Goal: Check status: Check status

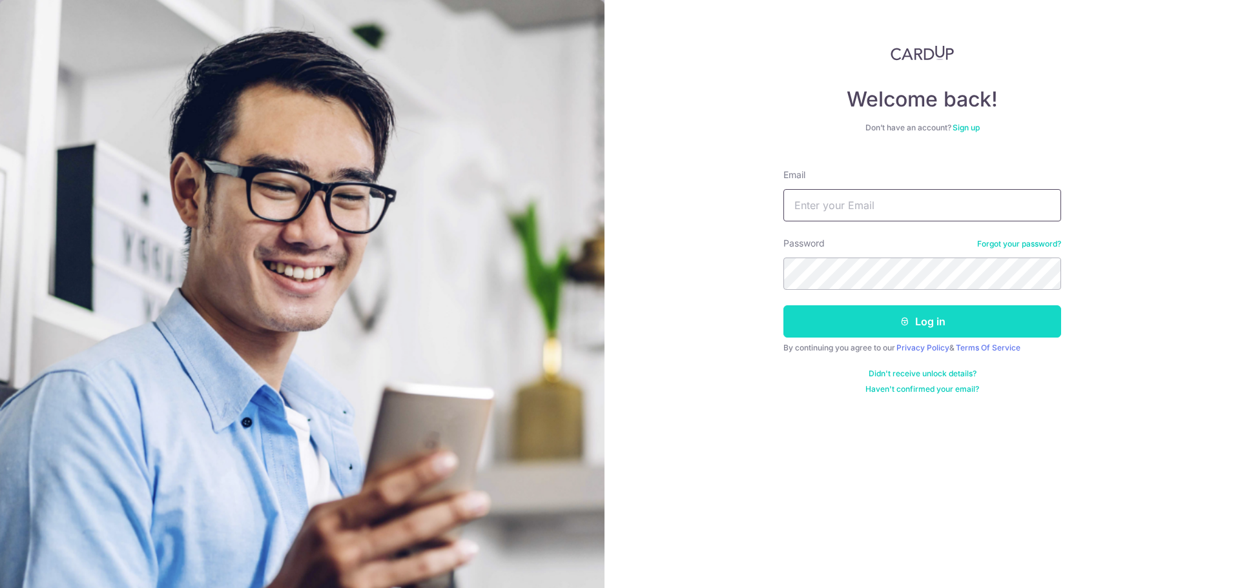
type input "[EMAIL_ADDRESS][DOMAIN_NAME]"
click at [842, 318] on button "Log in" at bounding box center [923, 322] width 278 height 32
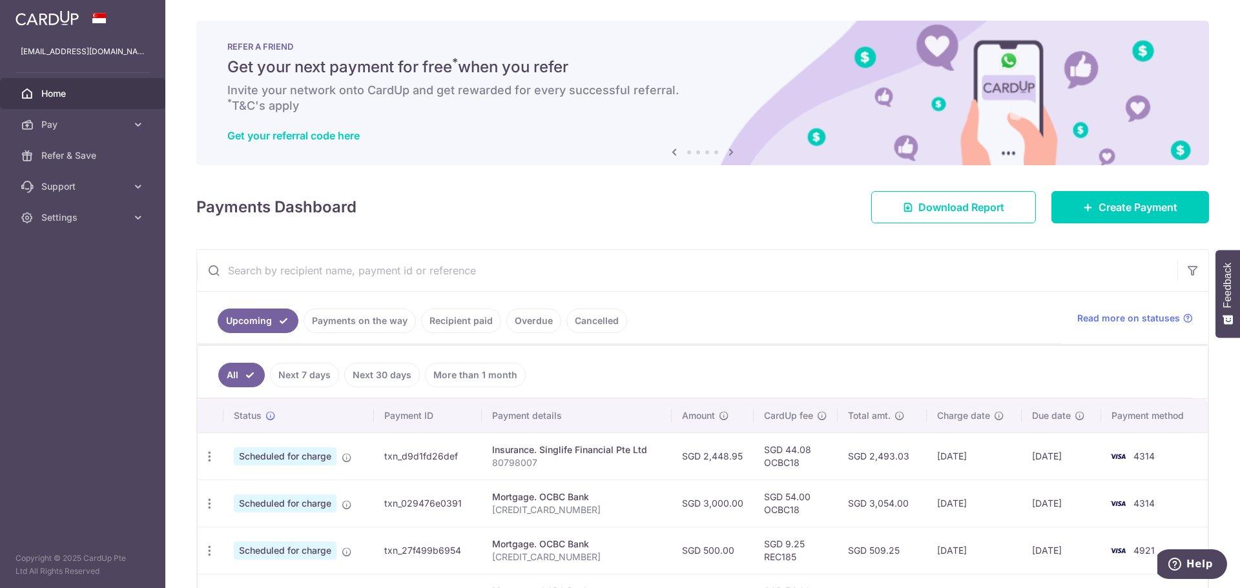
click at [446, 321] on link "Recipient paid" at bounding box center [461, 321] width 80 height 25
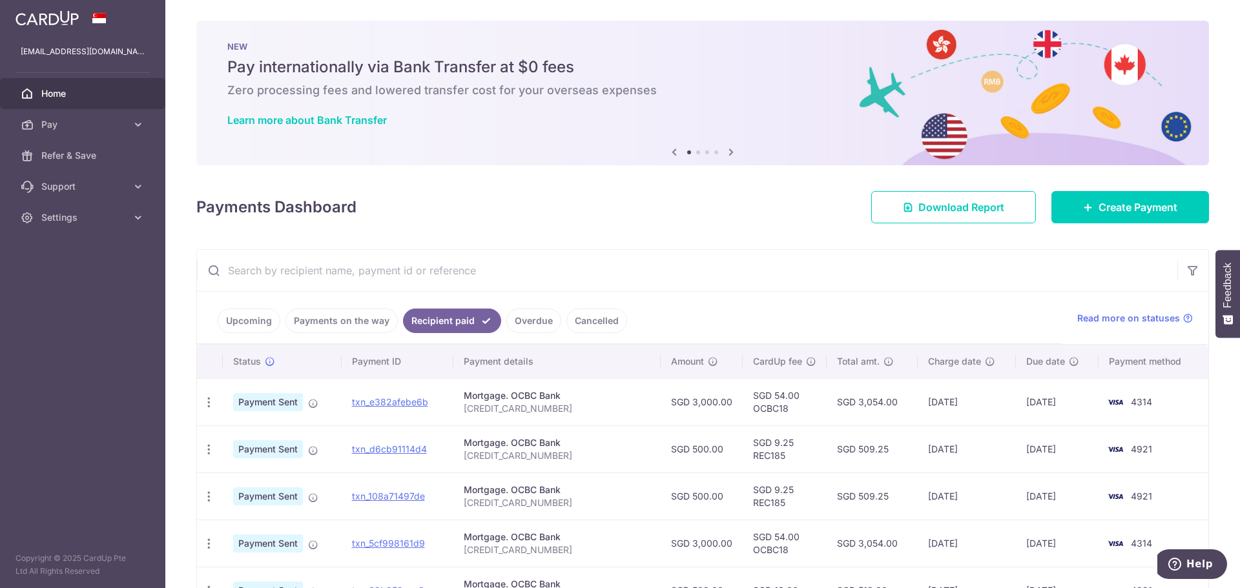
click at [725, 149] on icon at bounding box center [731, 152] width 16 height 16
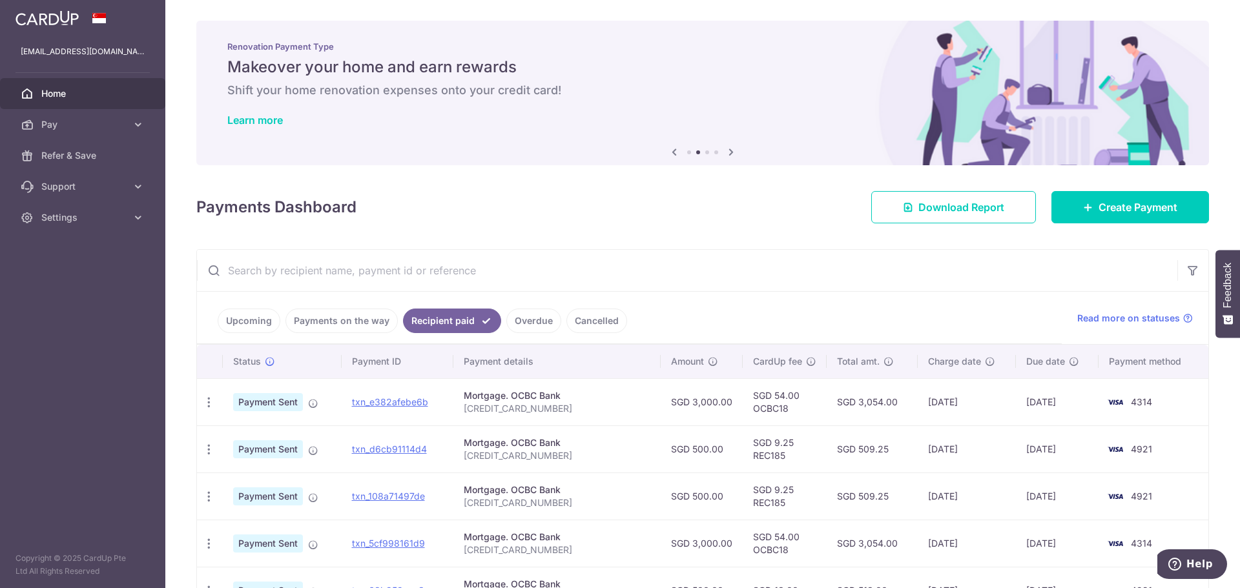
click at [725, 149] on icon at bounding box center [731, 152] width 16 height 16
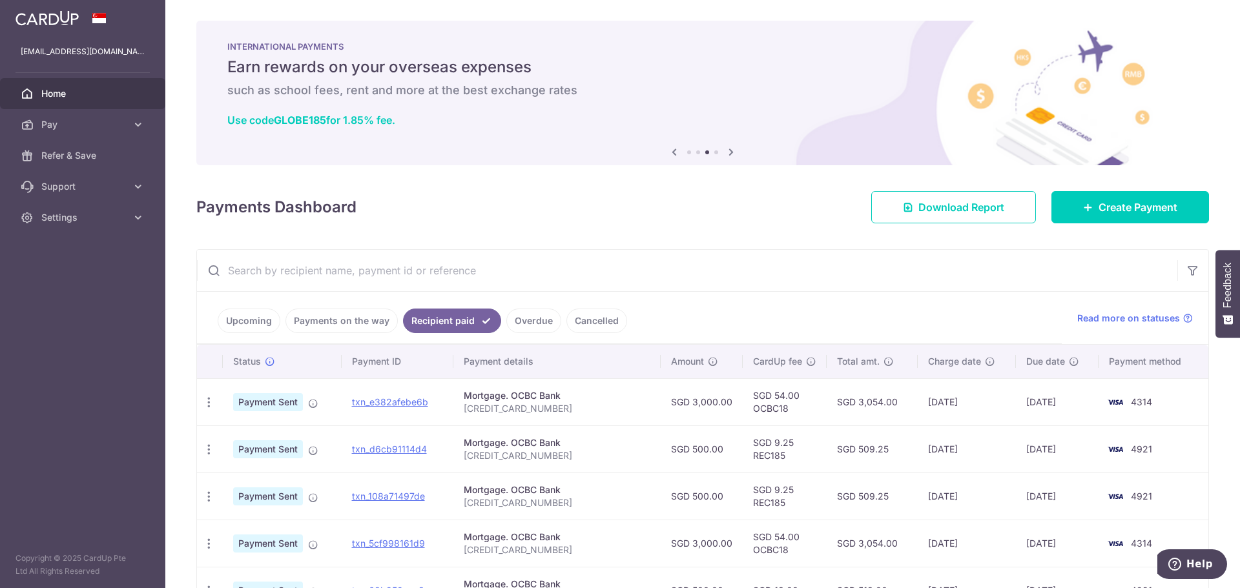
click at [725, 149] on icon at bounding box center [731, 152] width 16 height 16
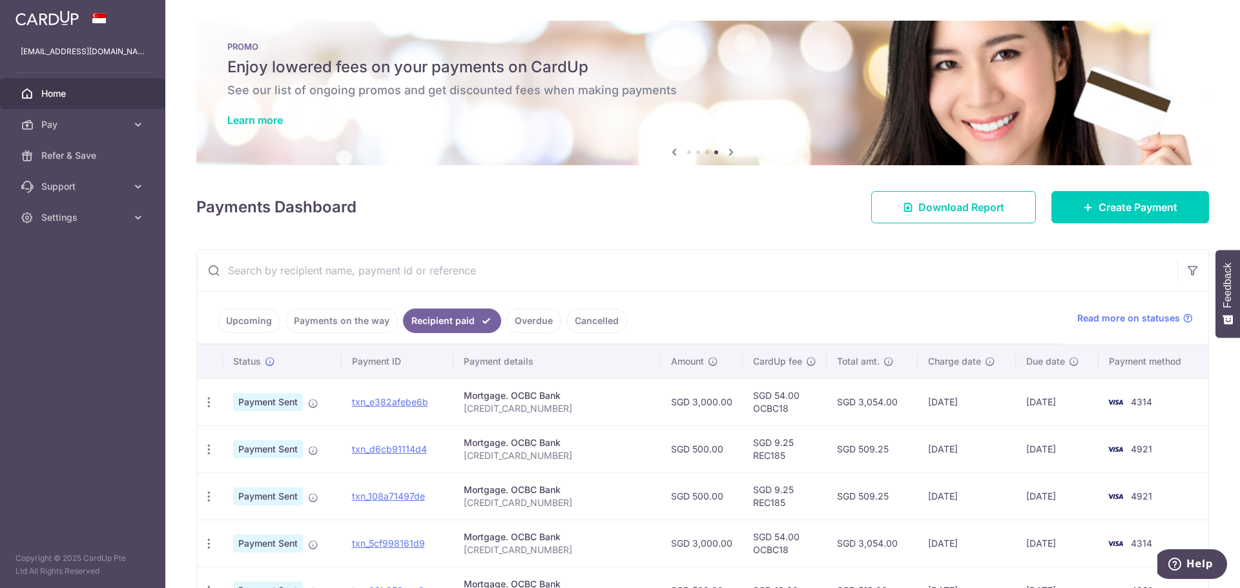
click at [671, 151] on icon at bounding box center [675, 152] width 16 height 16
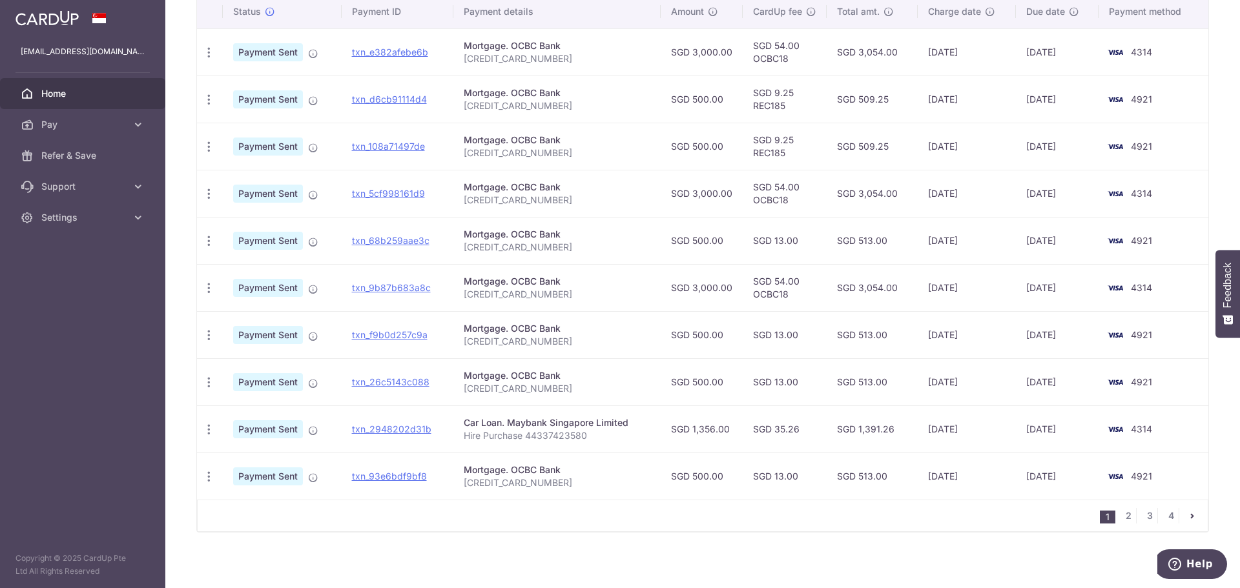
scroll to position [355, 0]
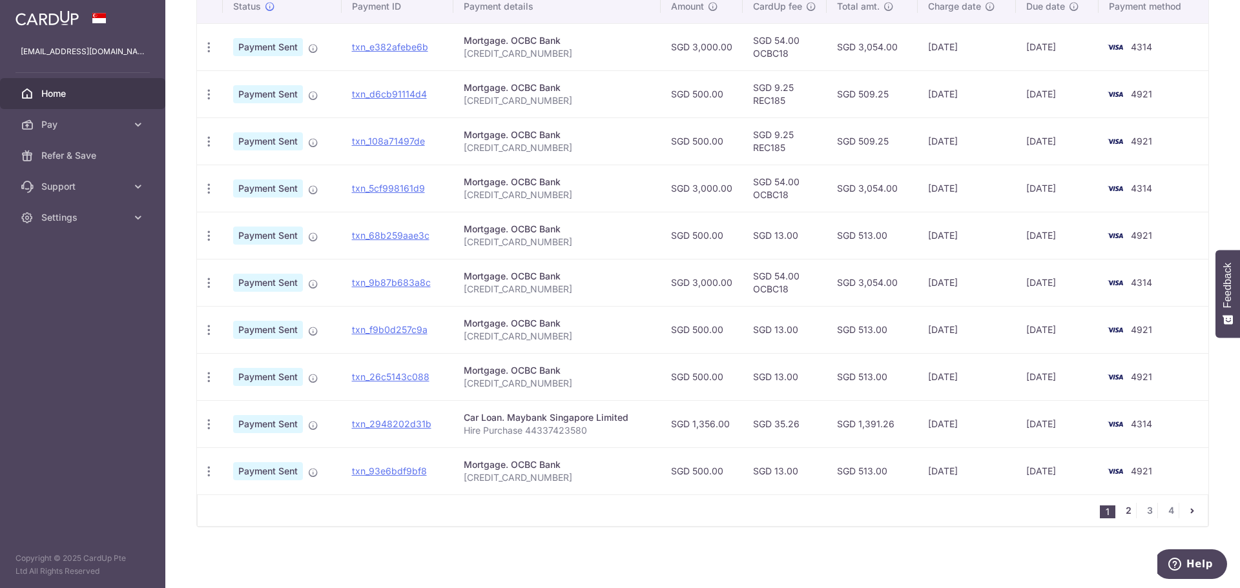
click at [1125, 510] on link "2" at bounding box center [1129, 511] width 16 height 16
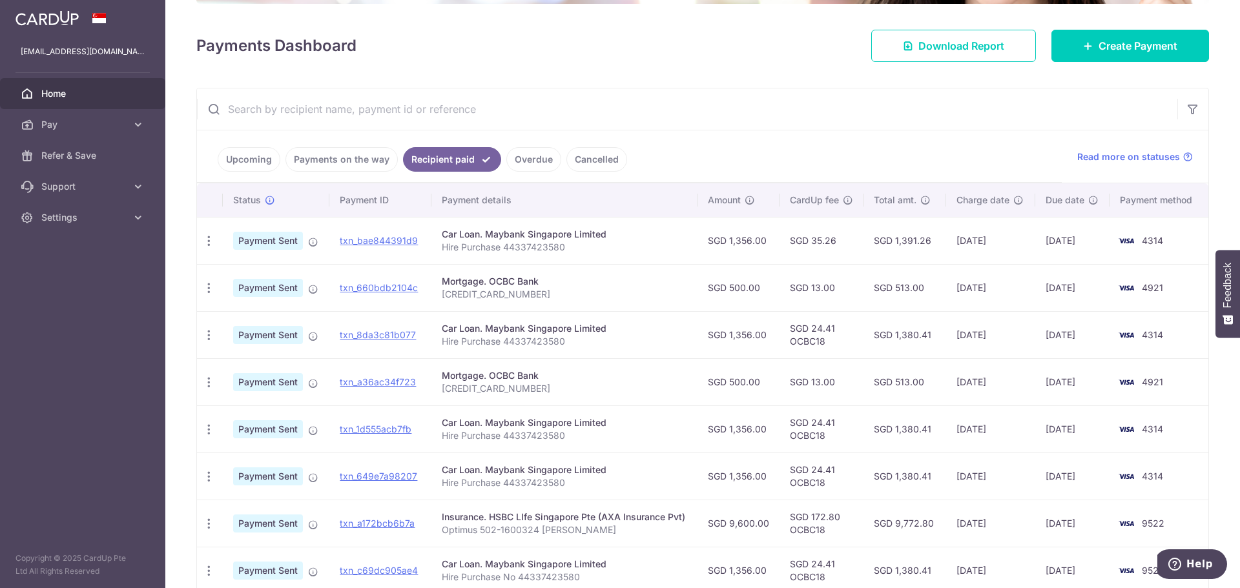
scroll to position [162, 0]
drag, startPoint x: 847, startPoint y: 380, endPoint x: 752, endPoint y: 374, distance: 95.8
click at [752, 374] on tr "PDF Receipt Payment Sent txn_a36ac34f723 Mortgage. OCBC Bank 571025899000000 SG…" at bounding box center [703, 381] width 1012 height 47
drag, startPoint x: 787, startPoint y: 281, endPoint x: 796, endPoint y: 281, distance: 9.0
click at [789, 281] on td "SGD 13.00" at bounding box center [822, 287] width 84 height 47
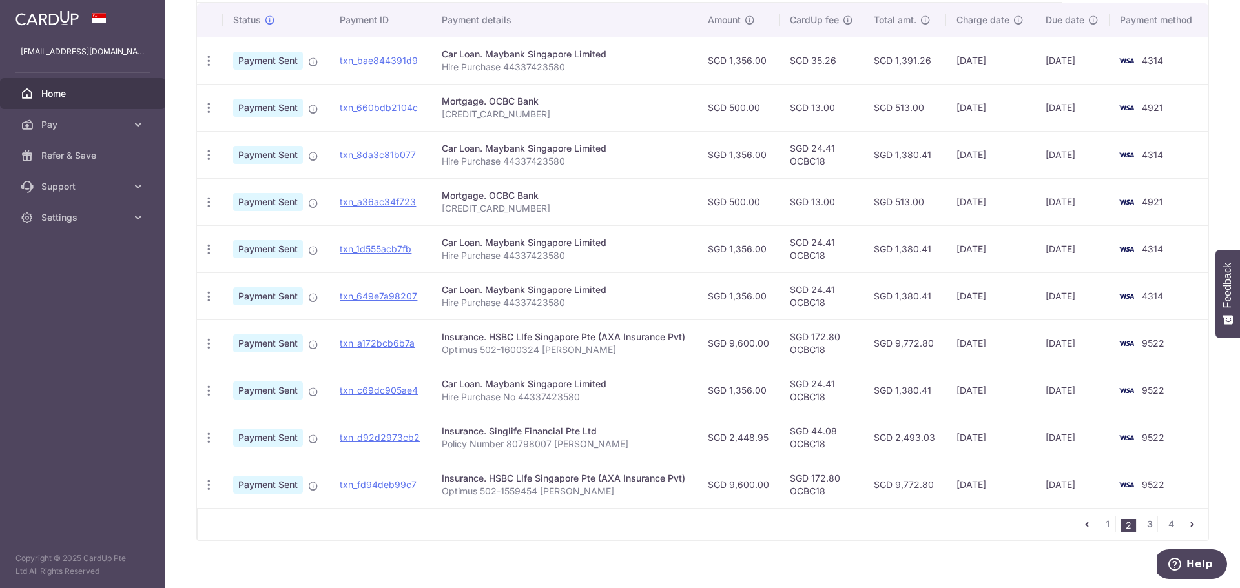
scroll to position [355, 0]
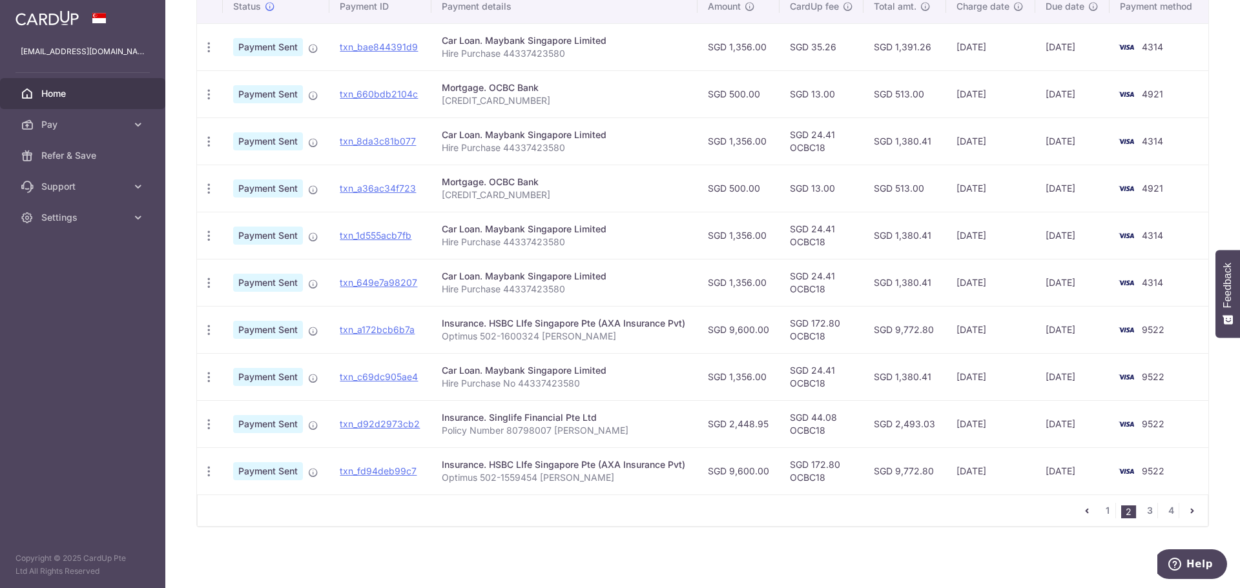
drag, startPoint x: 829, startPoint y: 191, endPoint x: 713, endPoint y: 191, distance: 116.3
click at [713, 191] on tr "PDF Receipt Payment Sent txn_a36ac34f723 Mortgage. OCBC Bank 571025899000000 SG…" at bounding box center [703, 188] width 1012 height 47
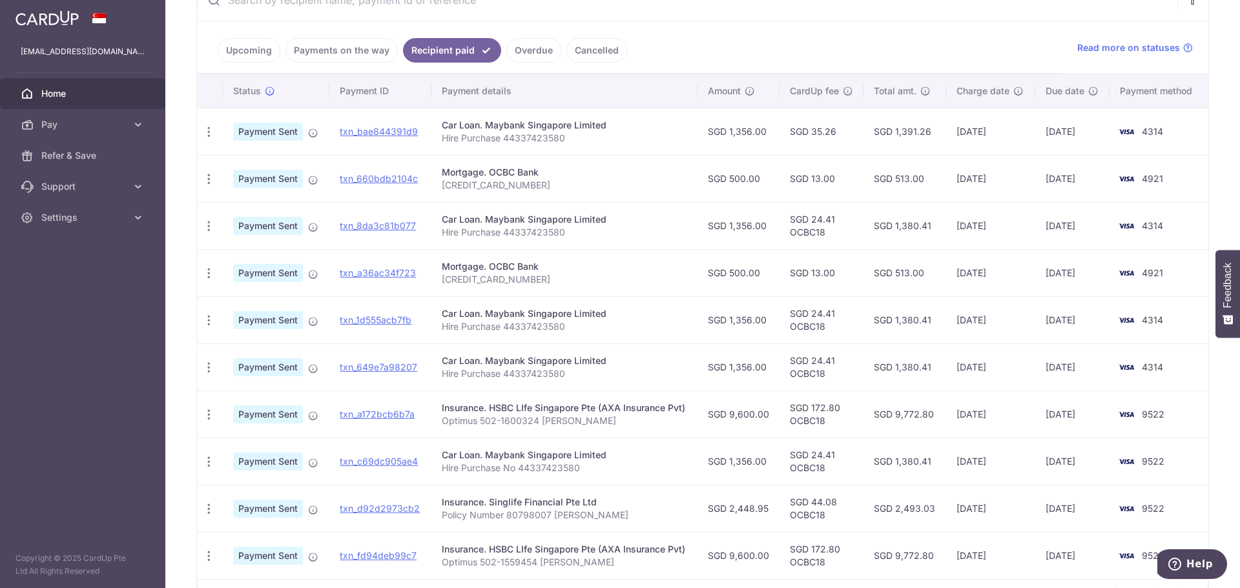
click at [815, 267] on td "SGD 13.00" at bounding box center [822, 272] width 84 height 47
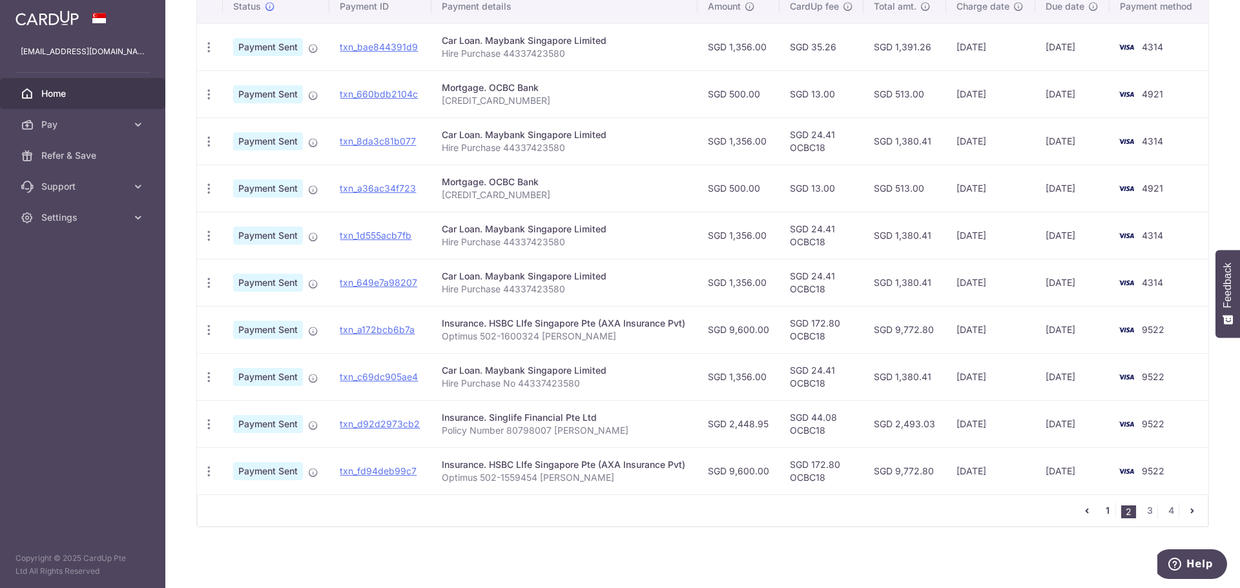
click at [1100, 510] on link "1" at bounding box center [1108, 511] width 16 height 16
